Goal: Task Accomplishment & Management: Manage account settings

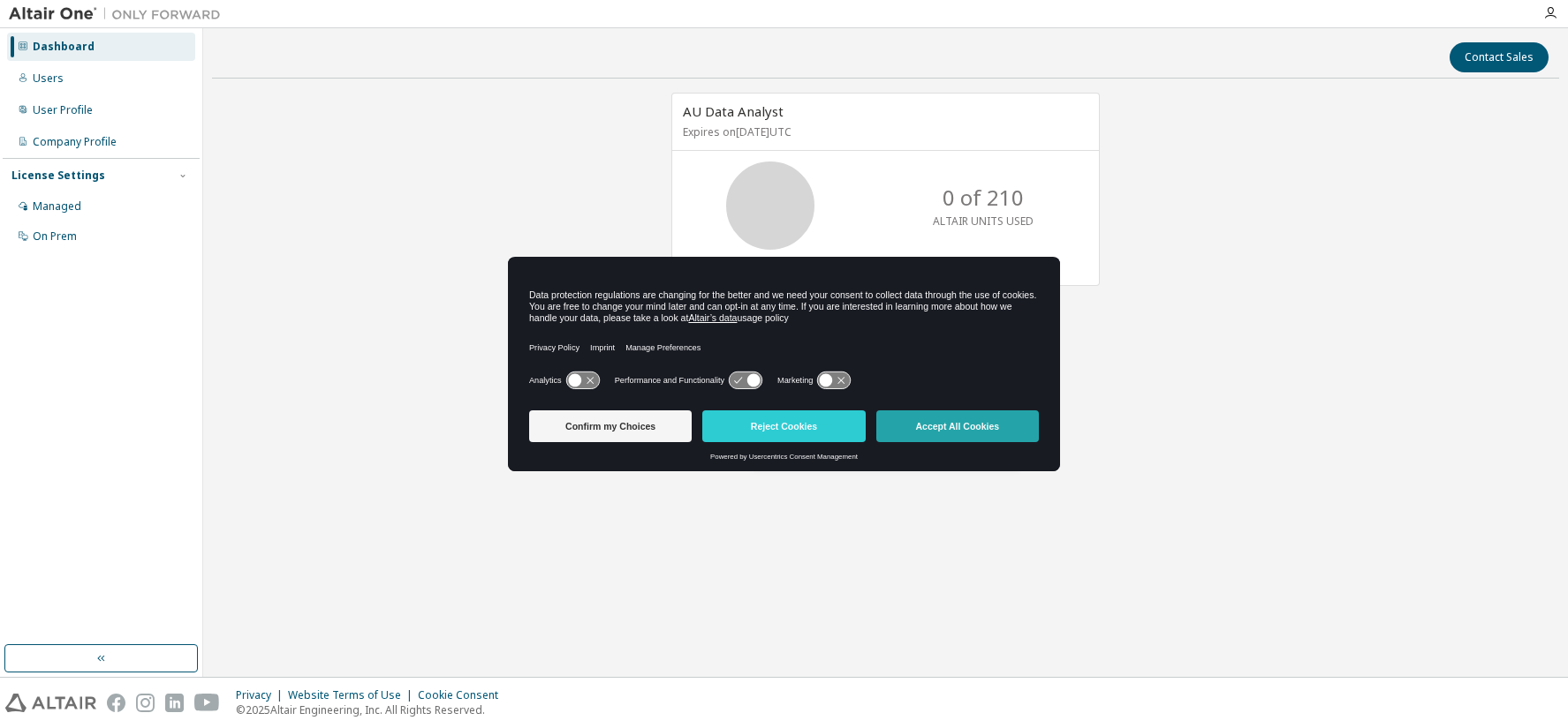
click at [974, 423] on button "Accept All Cookies" at bounding box center [957, 426] width 163 height 32
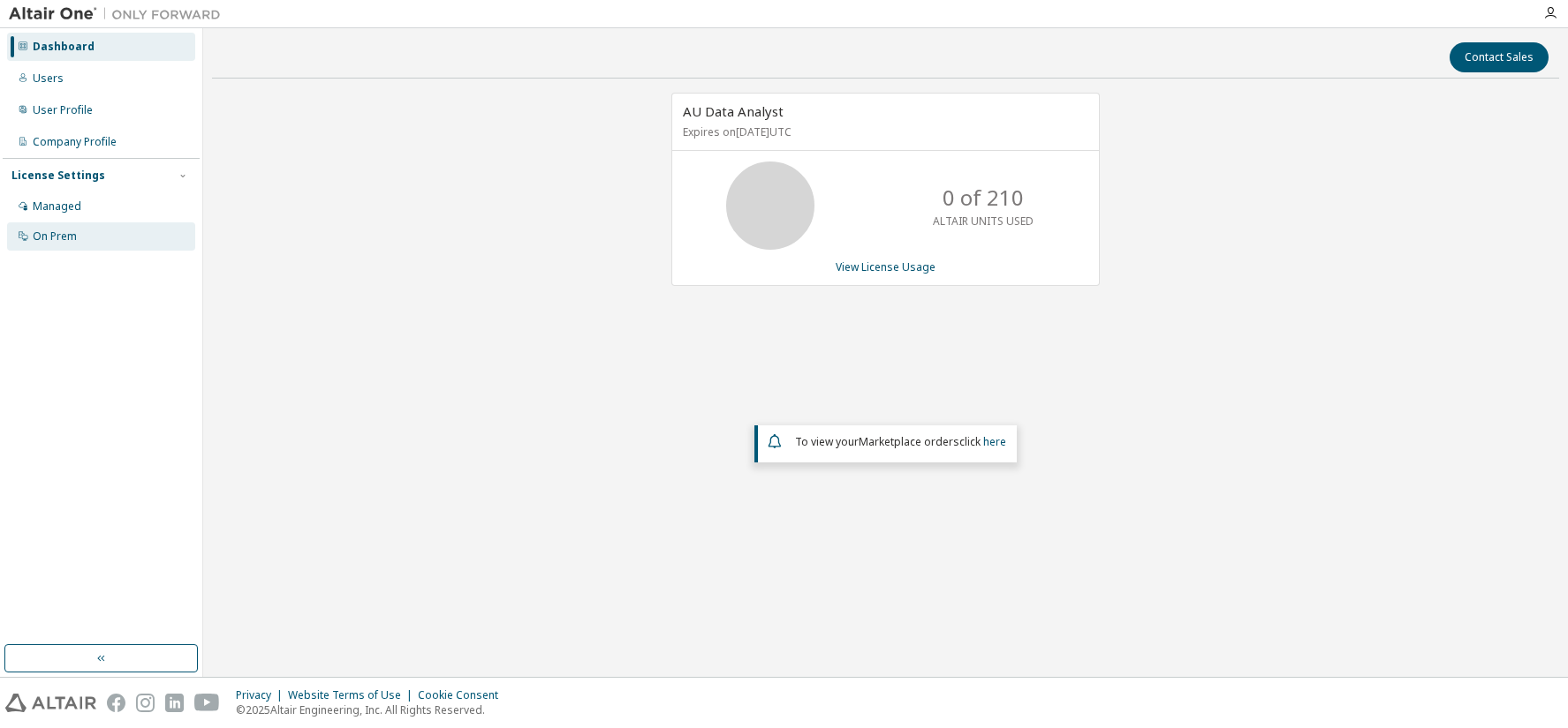
click at [55, 234] on div "On Prem" at bounding box center [54, 237] width 44 height 14
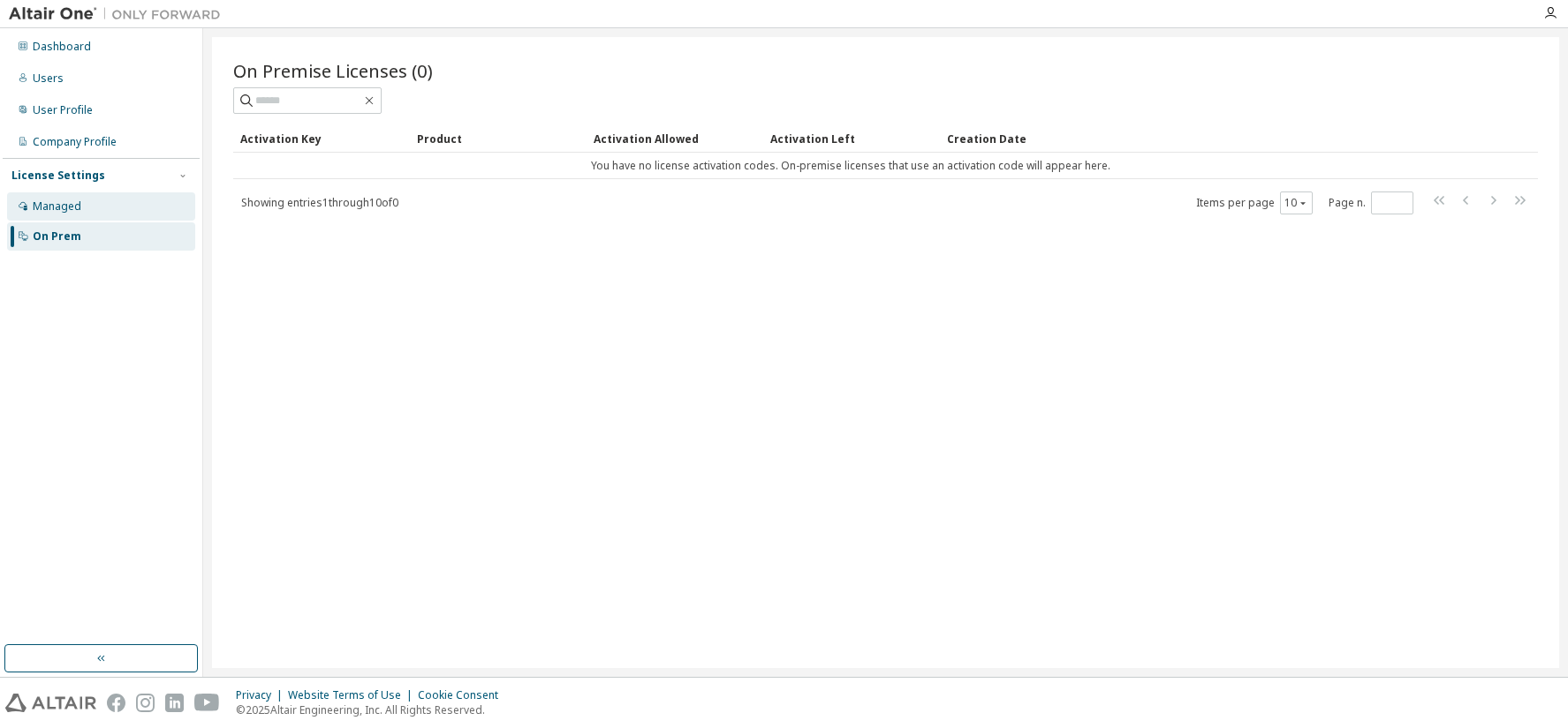
click at [71, 204] on div "Managed" at bounding box center [57, 207] width 49 height 14
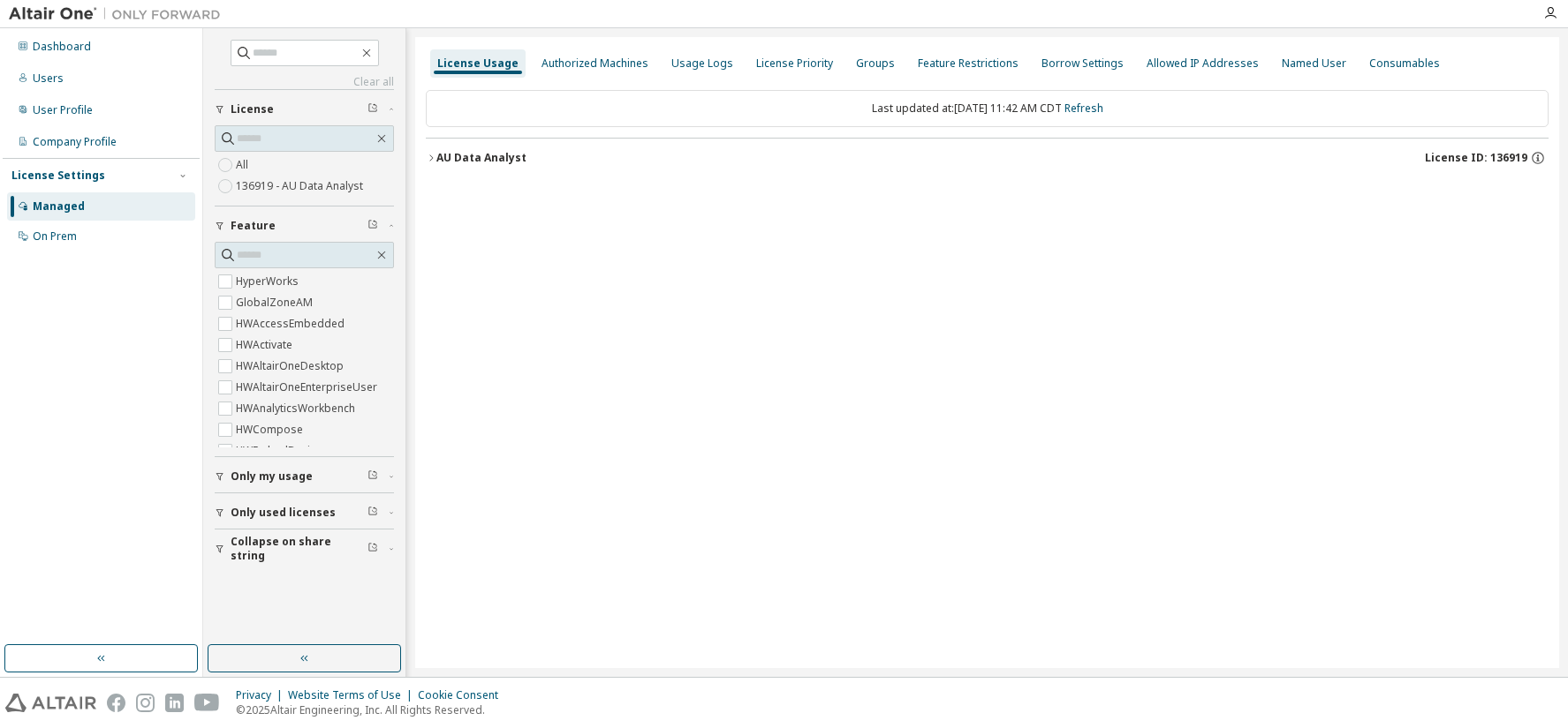
click at [299, 180] on label "136919 - AU Data Analyst" at bounding box center [301, 185] width 130 height 21
click at [243, 165] on label "All" at bounding box center [244, 165] width 16 height 21
click at [433, 157] on icon "button" at bounding box center [431, 158] width 11 height 11
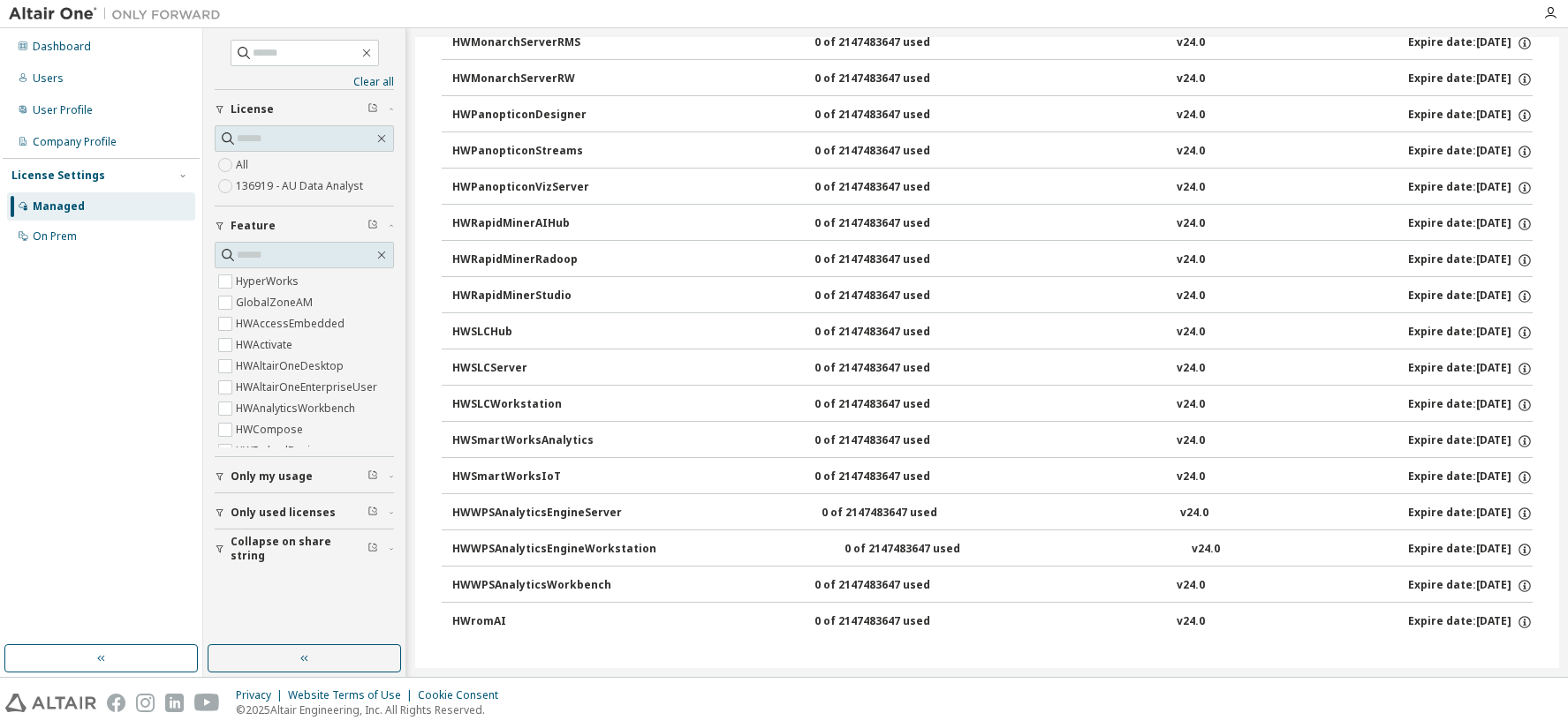
scroll to position [1093, 0]
click at [220, 510] on icon "button" at bounding box center [220, 513] width 7 height 8
click at [236, 467] on button "Only my usage" at bounding box center [304, 477] width 179 height 39
click at [77, 74] on div "Users" at bounding box center [101, 78] width 188 height 28
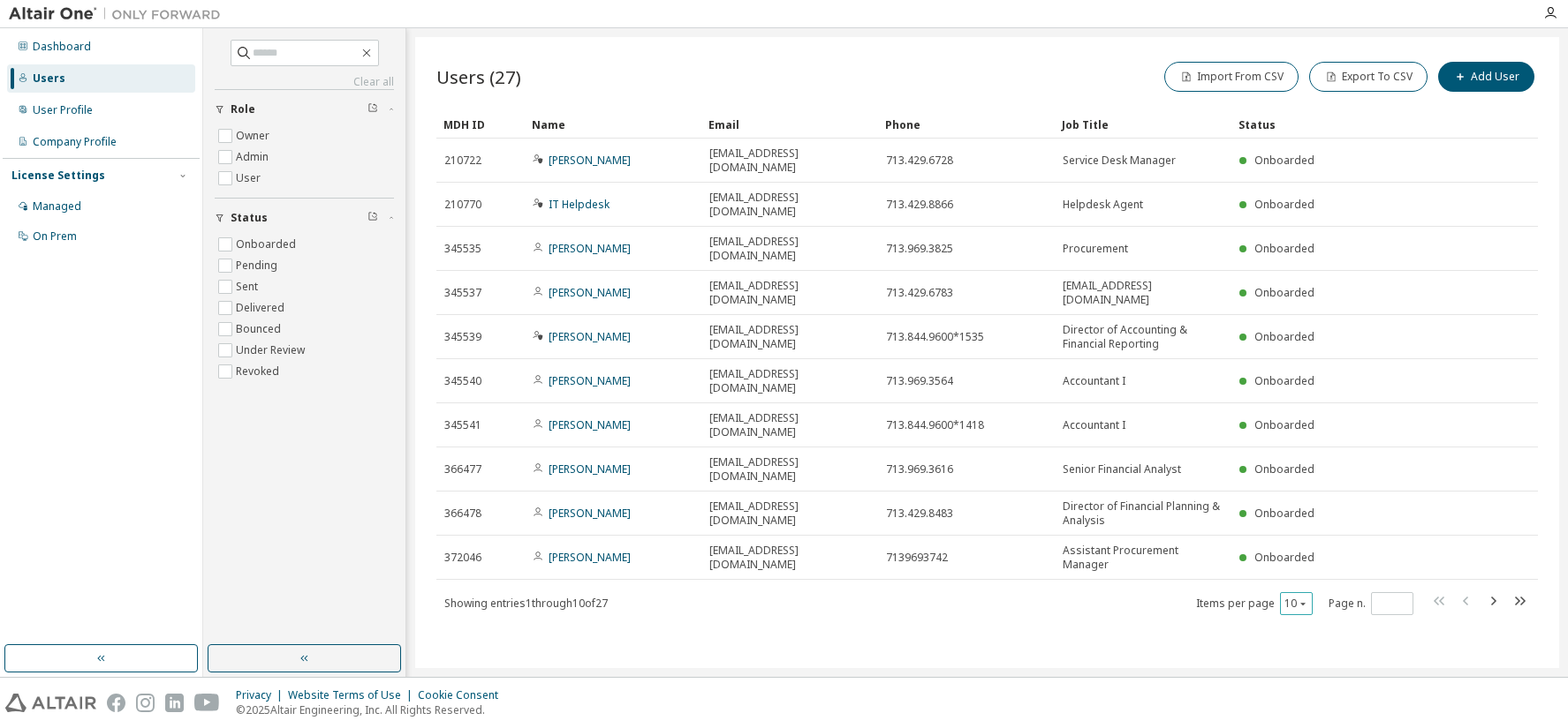
click at [1306, 599] on icon "button" at bounding box center [1303, 604] width 11 height 11
click at [1326, 561] on div "30" at bounding box center [1350, 556] width 141 height 21
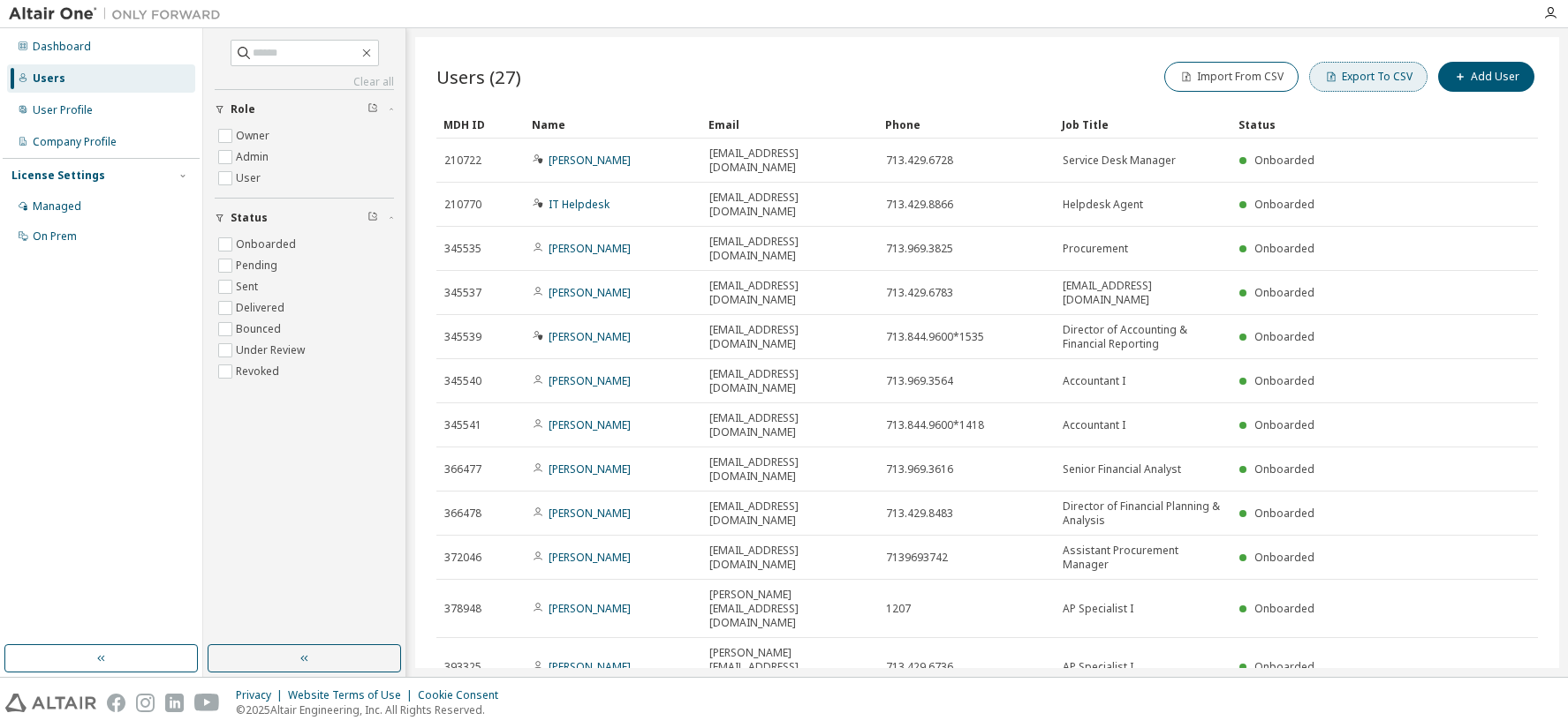
click at [1371, 82] on button "Export To CSV" at bounding box center [1368, 76] width 119 height 30
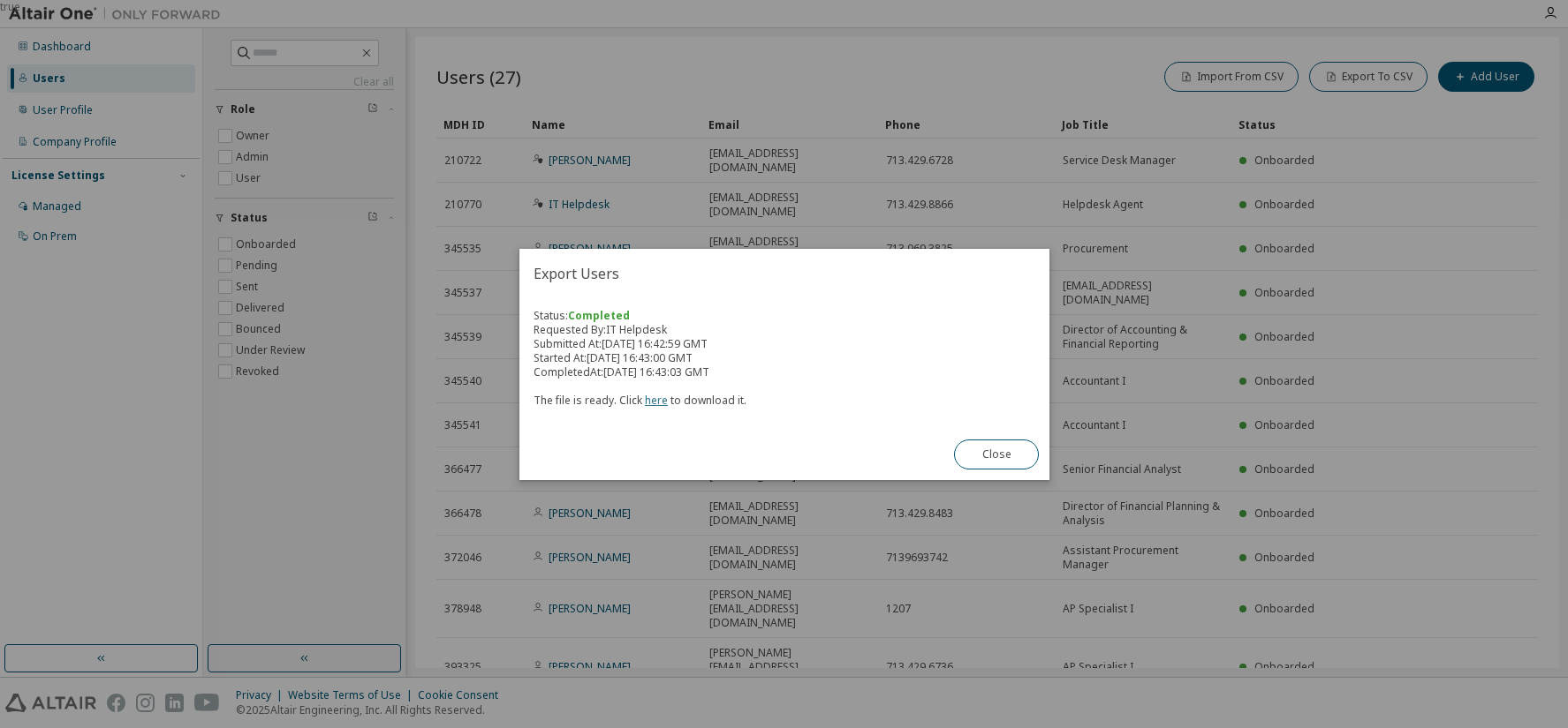
click at [651, 402] on link "here" at bounding box center [656, 400] width 23 height 15
click at [1009, 448] on button "Close" at bounding box center [996, 454] width 85 height 30
